Goal: Transaction & Acquisition: Subscribe to service/newsletter

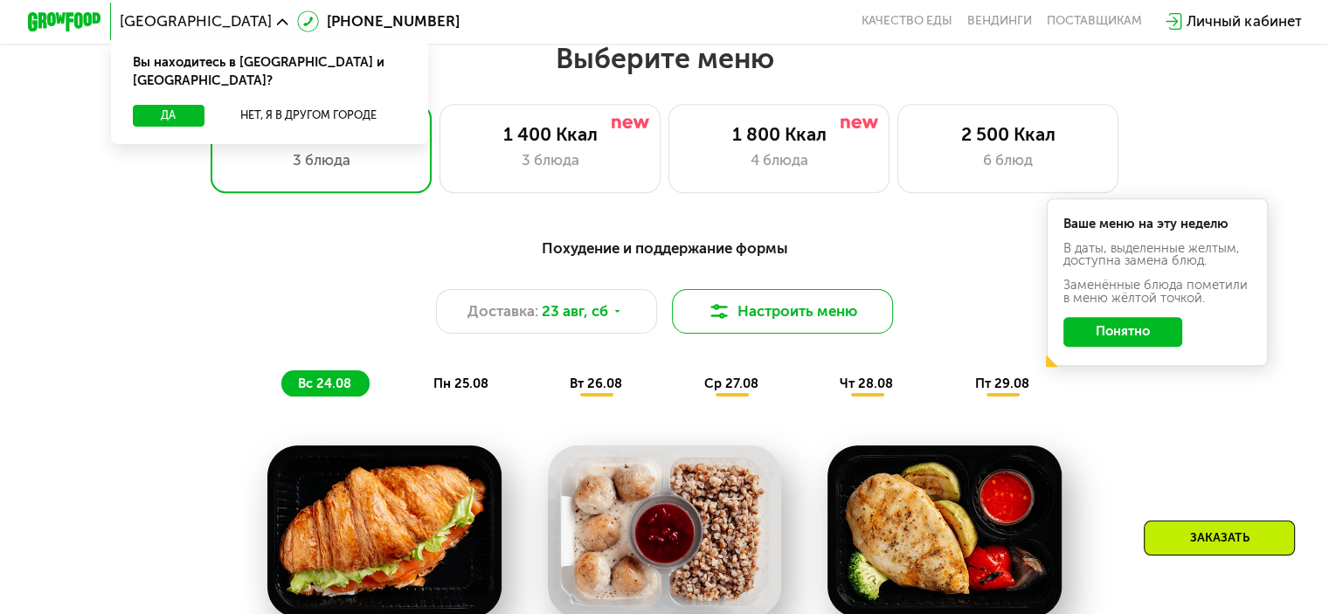
scroll to position [786, 0]
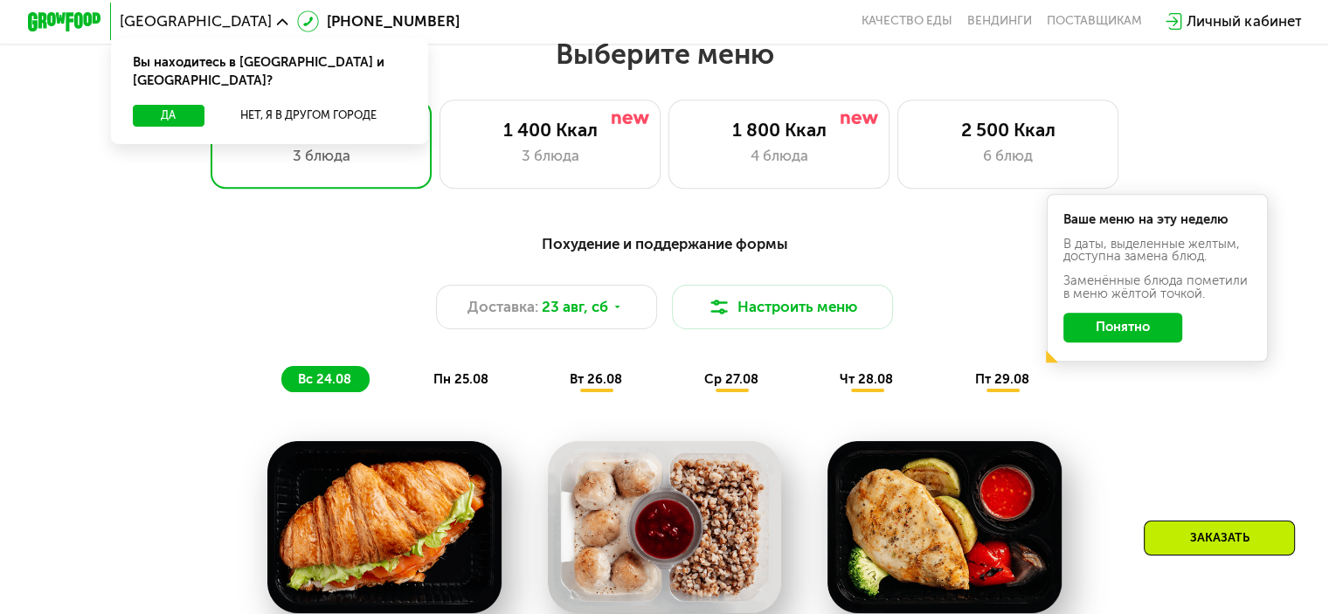
click at [1167, 326] on button "Понятно" at bounding box center [1122, 328] width 119 height 30
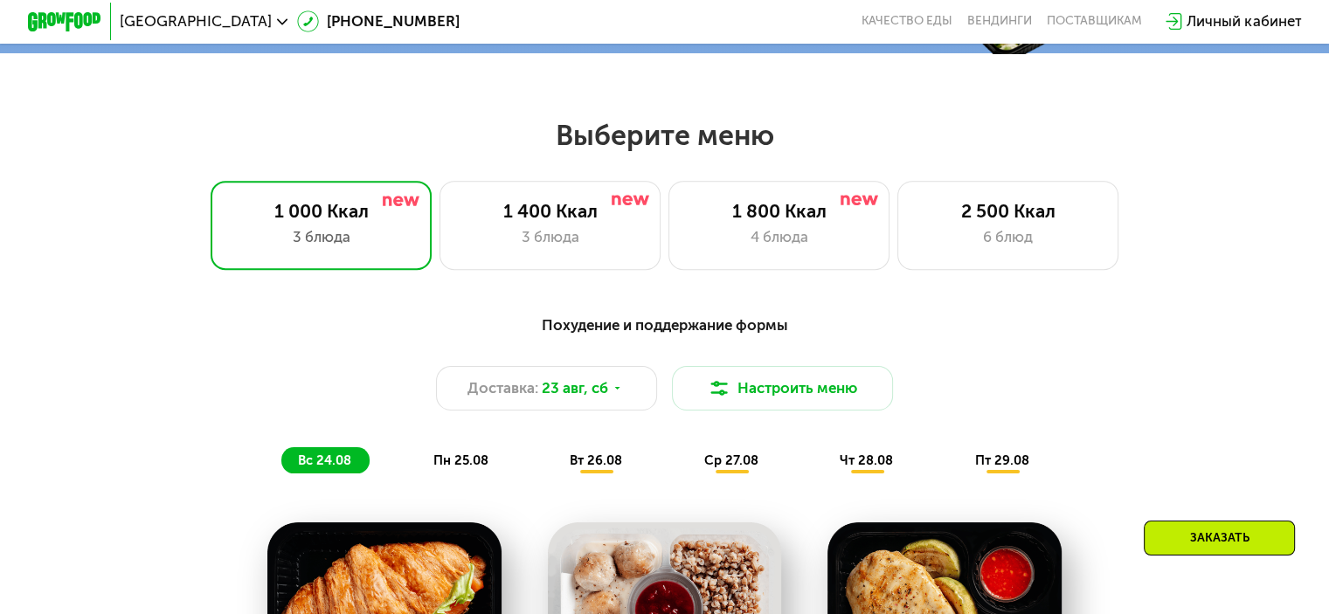
scroll to position [699, 0]
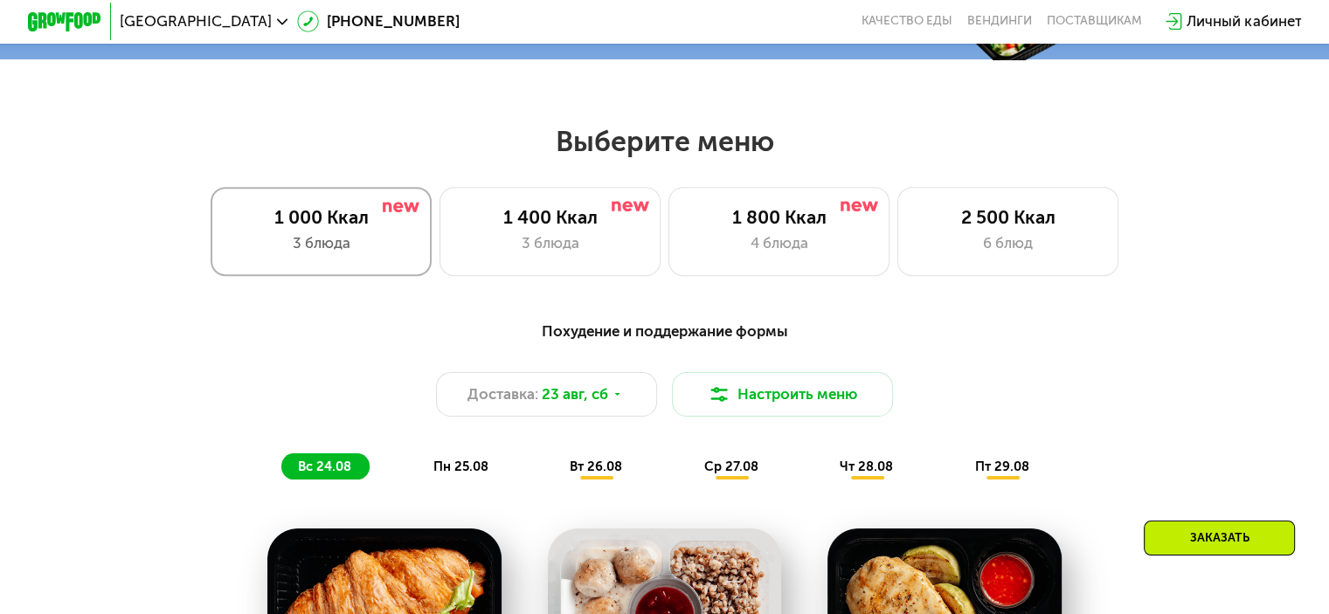
click at [384, 254] on div "3 блюда" at bounding box center [321, 243] width 183 height 22
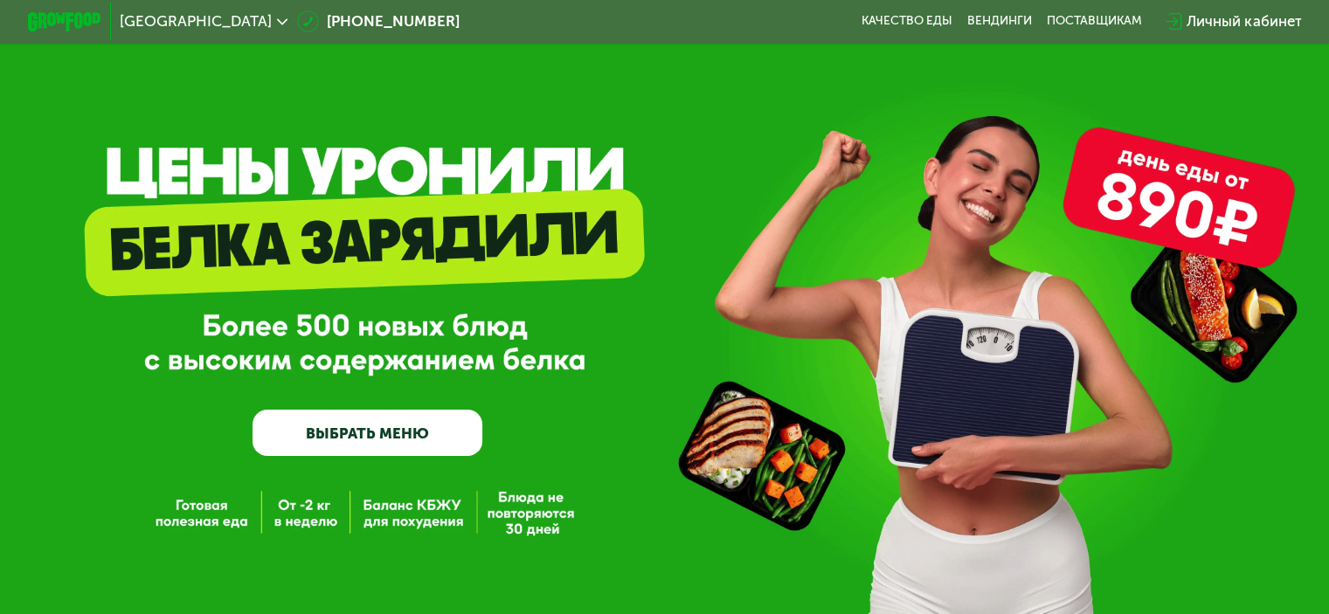
scroll to position [0, 0]
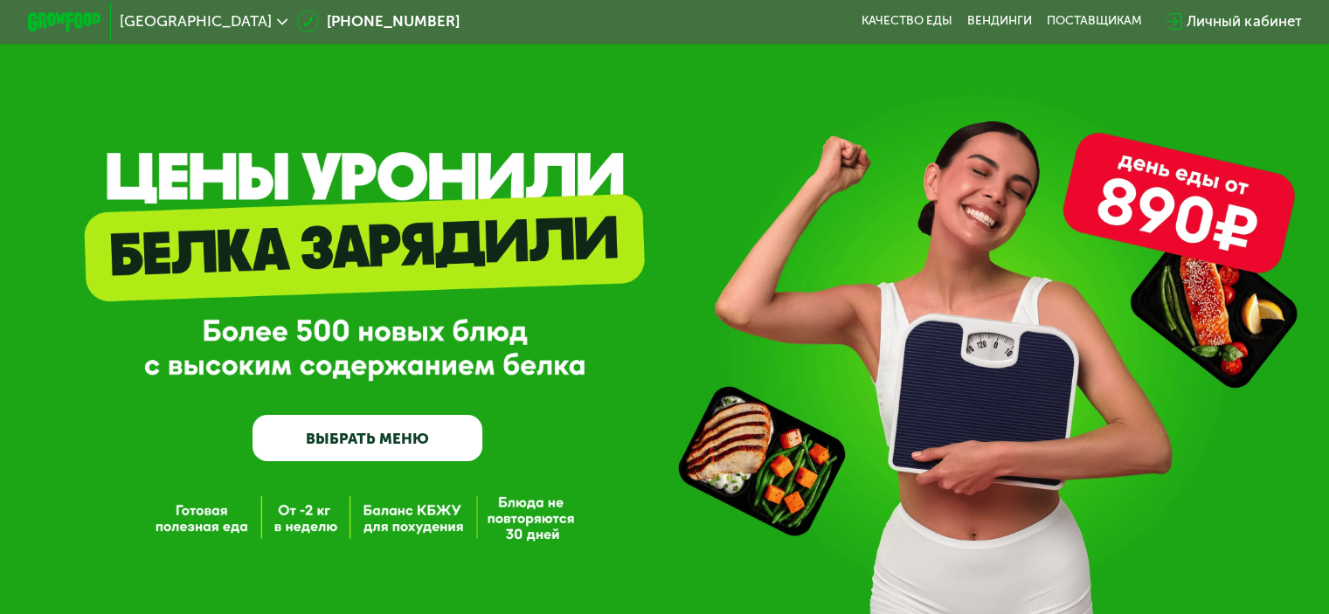
click at [423, 453] on link "ВЫБРАТЬ МЕНЮ" at bounding box center [368, 438] width 230 height 46
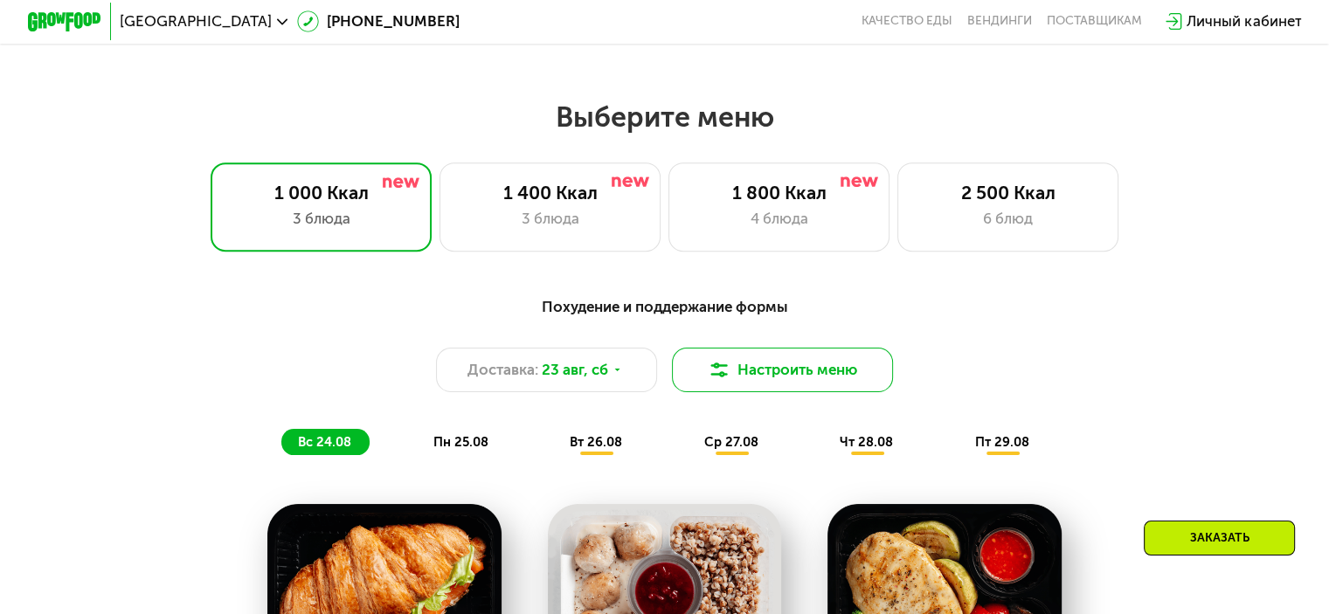
scroll to position [699, 0]
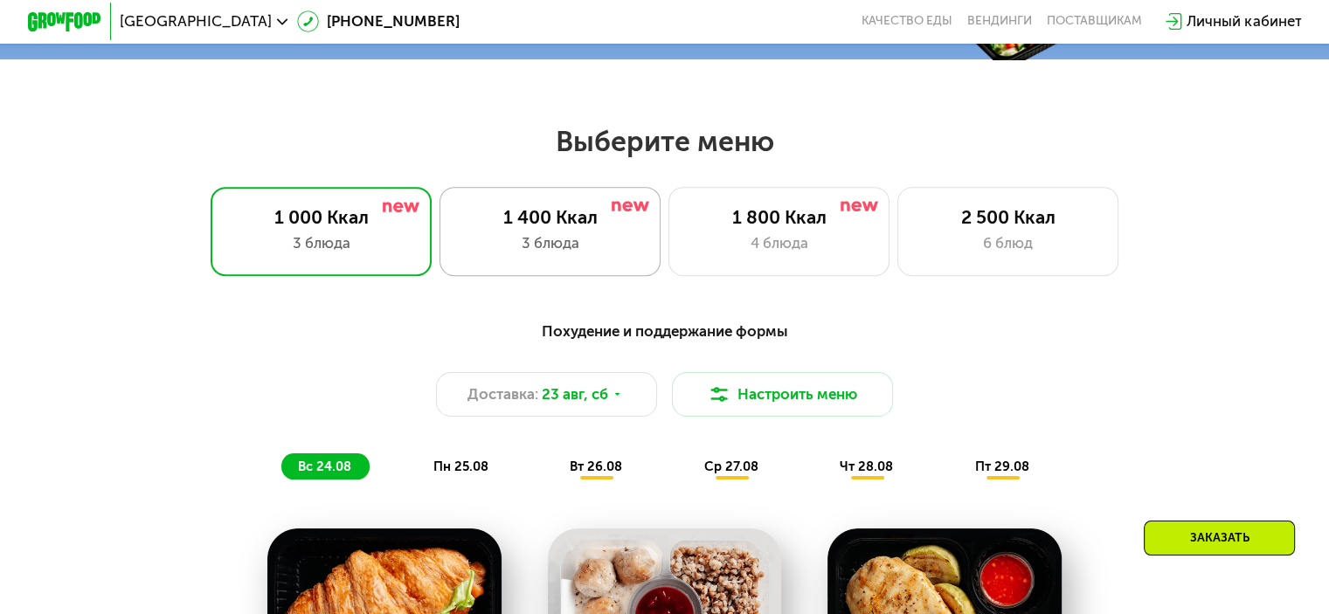
click at [668, 237] on div "1 400 Ккал 3 блюда" at bounding box center [779, 231] width 222 height 88
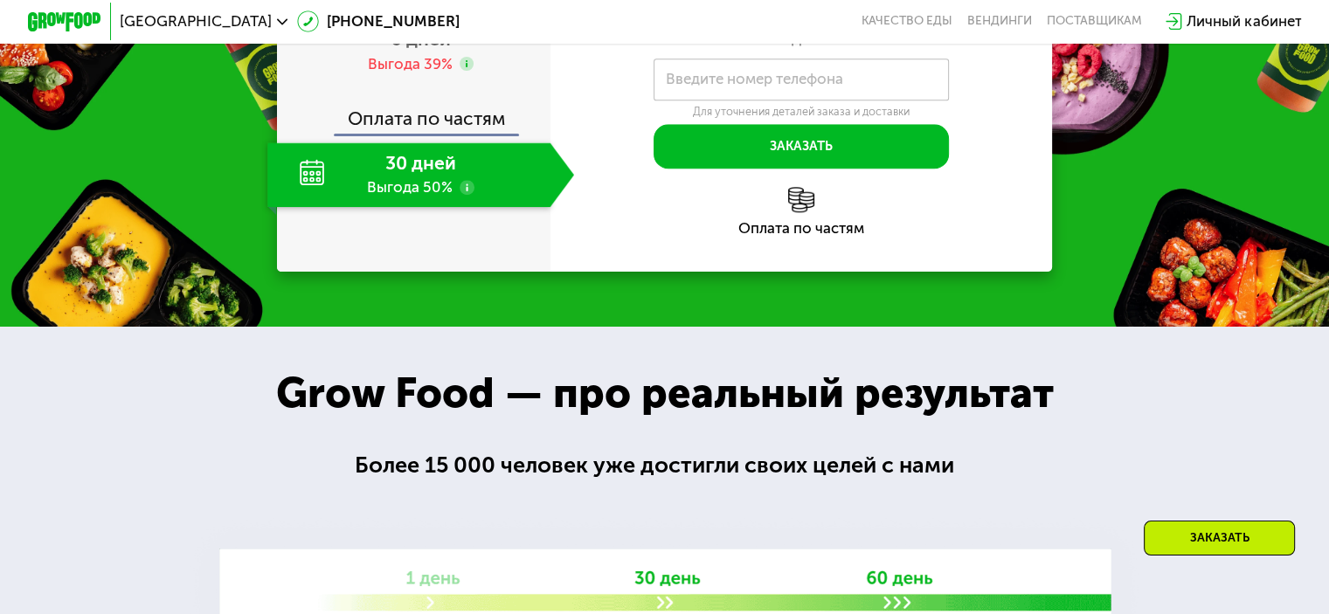
scroll to position [1748, 0]
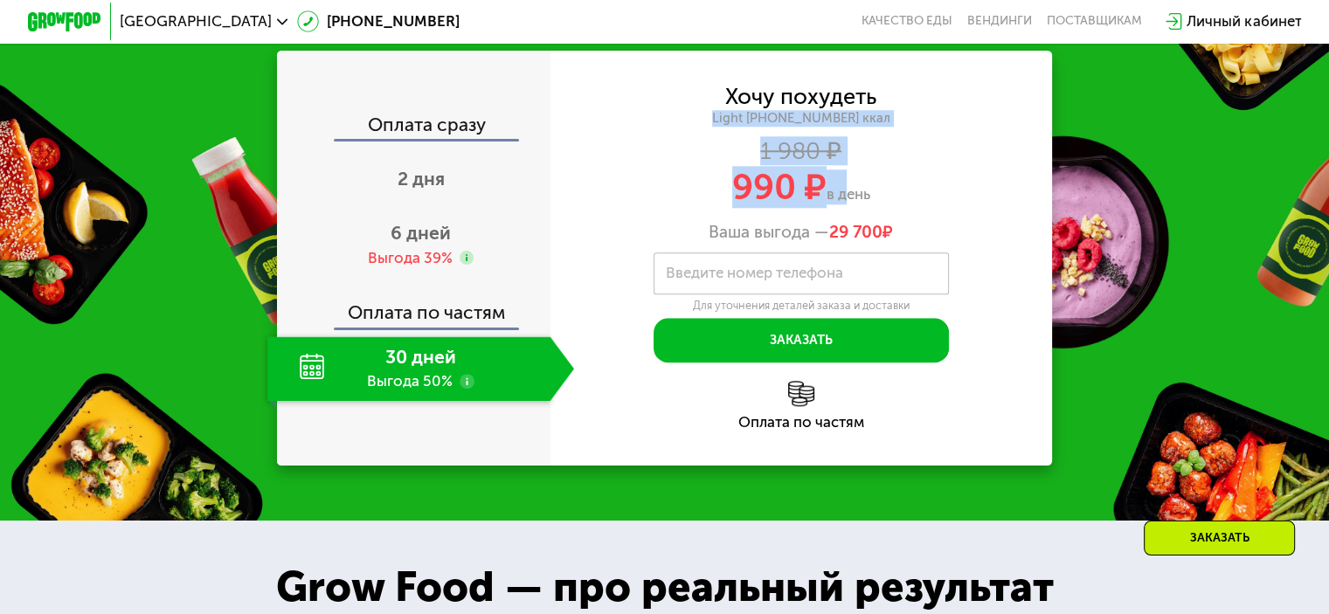
drag, startPoint x: 738, startPoint y: 274, endPoint x: 839, endPoint y: 329, distance: 115.4
click at [839, 242] on div "Хочу похудеть Light [PHONE_NUMBER] ккал 1 980 ₽ 990 ₽ в день Ваша выгода — 29 7…" at bounding box center [802, 165] width 502 height 156
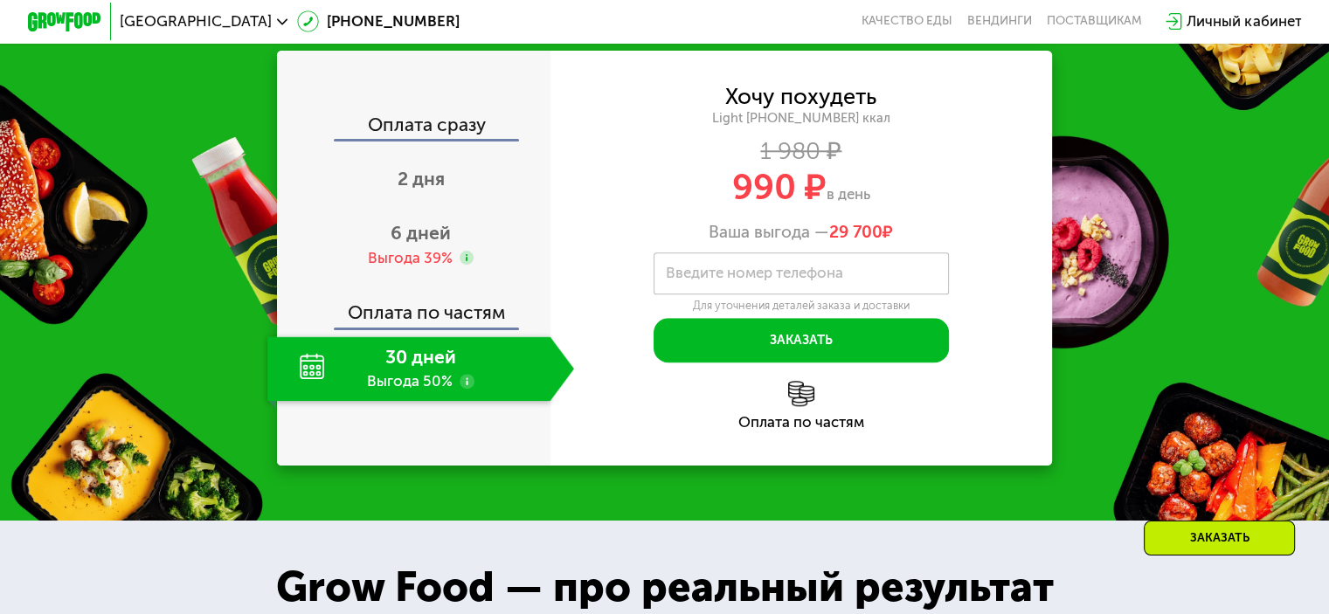
click at [916, 204] on div "990 ₽ в день" at bounding box center [802, 187] width 502 height 35
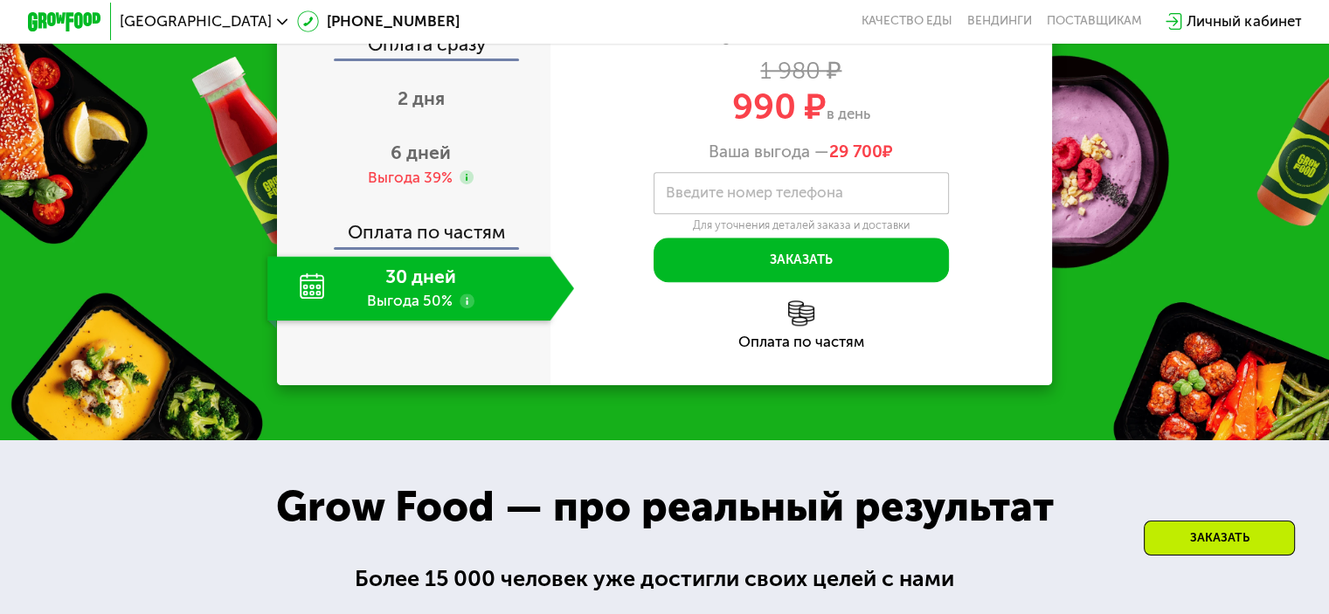
scroll to position [1835, 0]
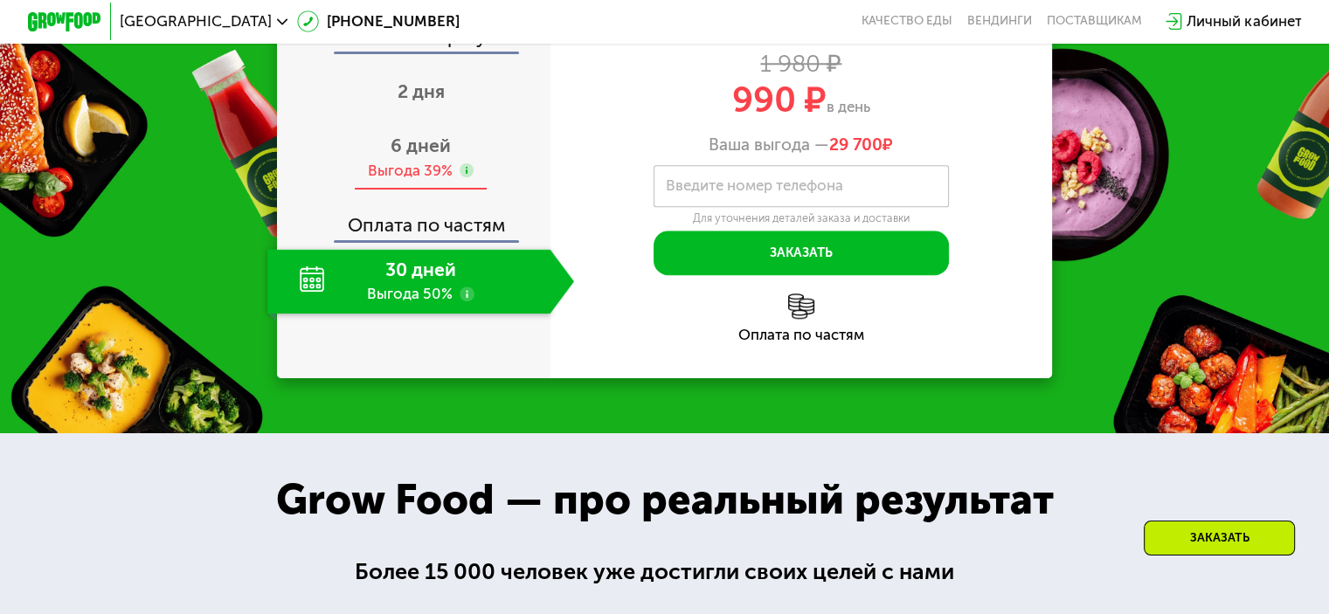
click at [419, 156] on span "6 дней" at bounding box center [421, 146] width 60 height 22
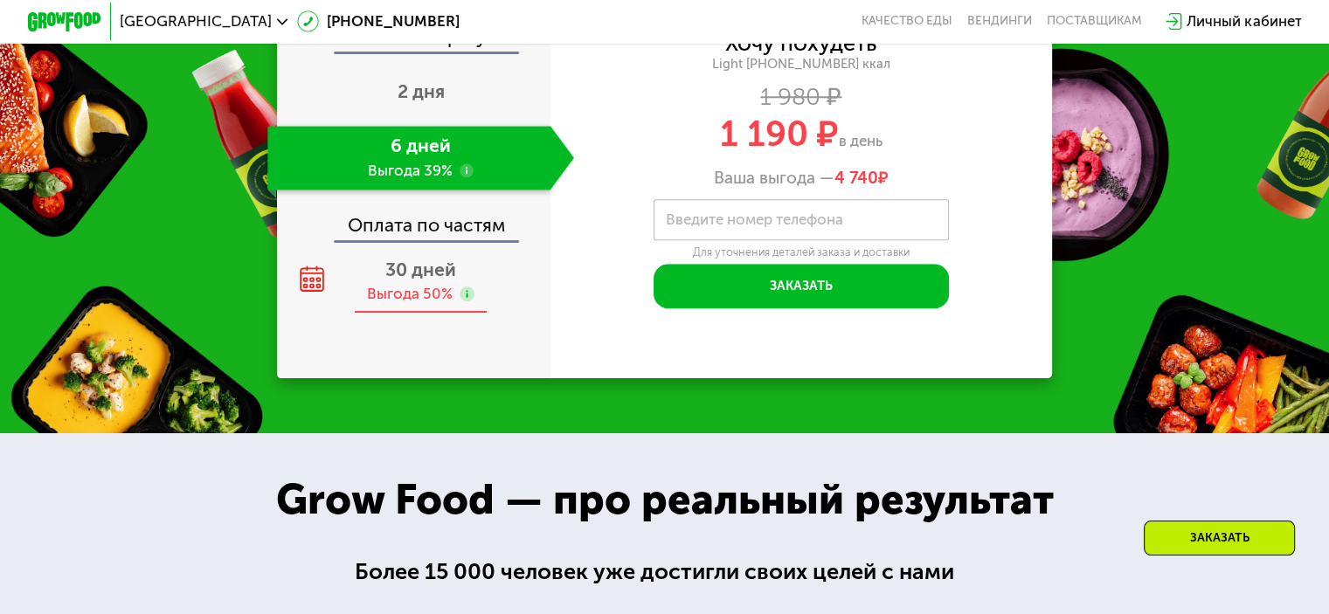
click at [419, 281] on span "30 дней" at bounding box center [420, 270] width 71 height 22
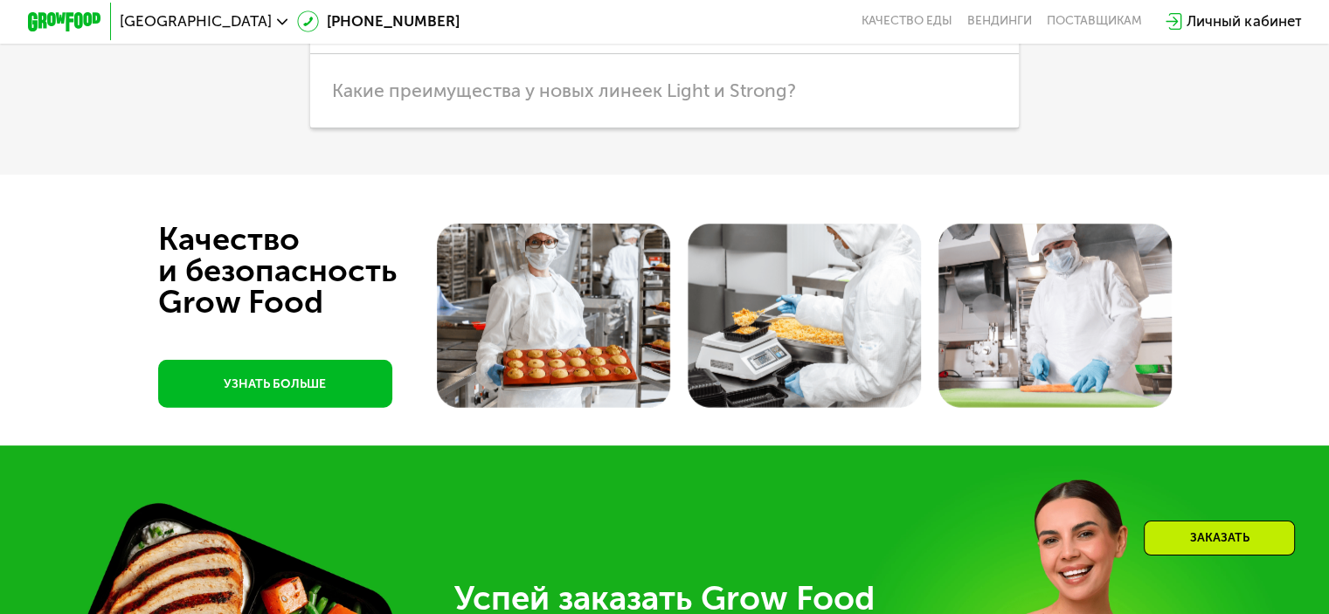
scroll to position [4719, 0]
